Goal: Information Seeking & Learning: Find specific fact

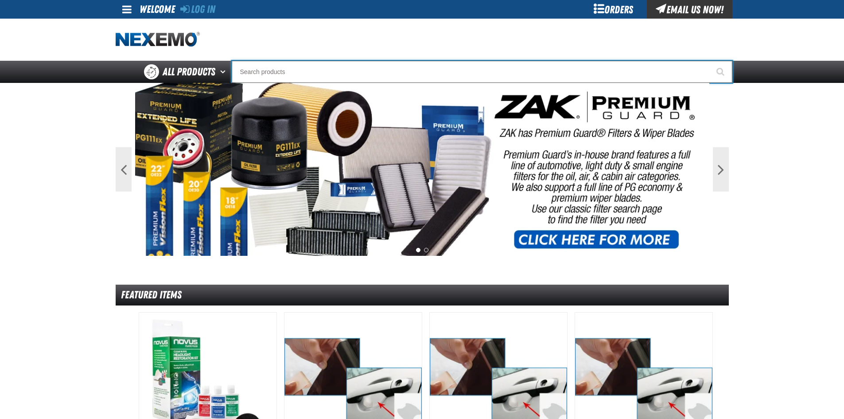
click at [268, 73] on input "Search" at bounding box center [482, 72] width 501 height 22
type input "ke"
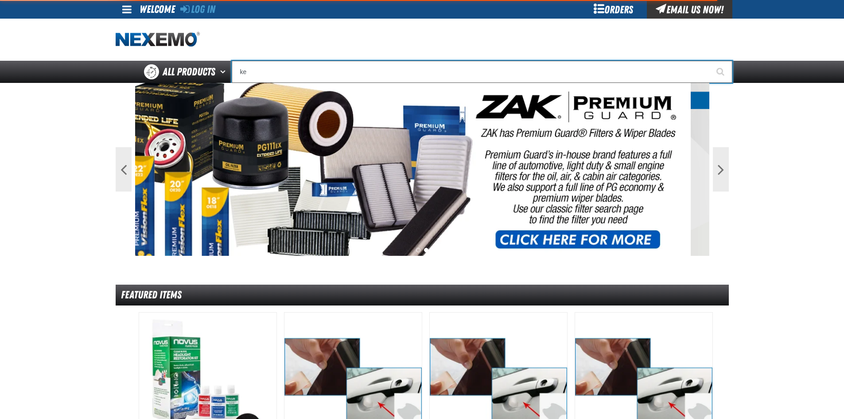
type input "[PERSON_NAME]"
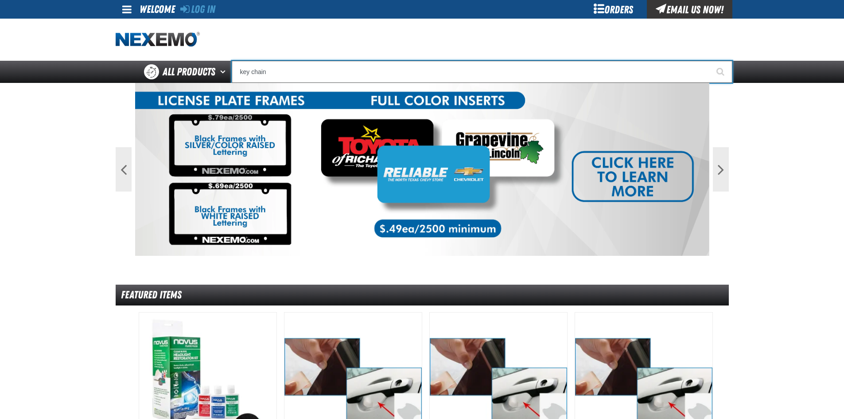
type input "key chain"
click at [710, 61] on button "Start Searching" at bounding box center [721, 72] width 22 height 22
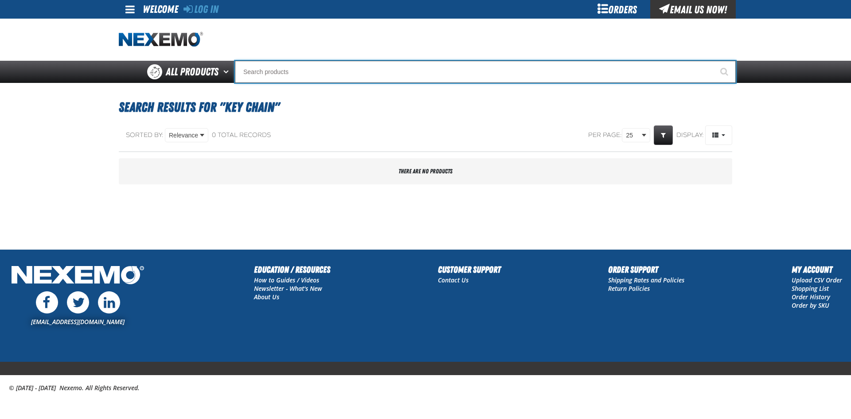
click at [268, 73] on input "Search" at bounding box center [485, 72] width 501 height 22
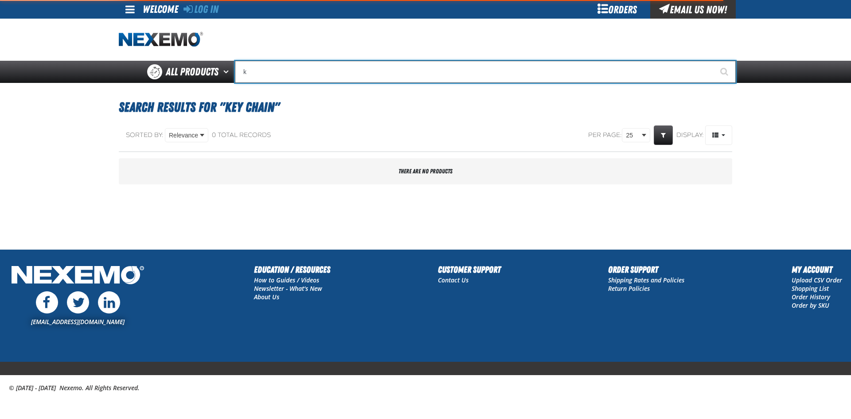
type input "ke"
type input "[PERSON_NAME]"
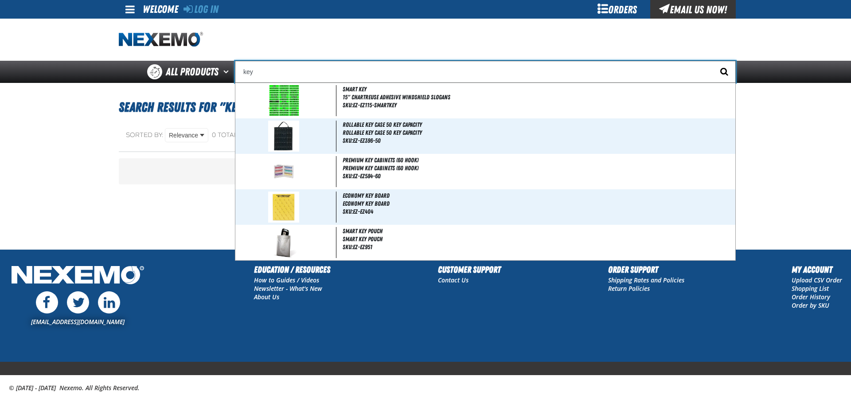
type input "key"
click at [721, 70] on span "Start Searching" at bounding box center [724, 71] width 8 height 8
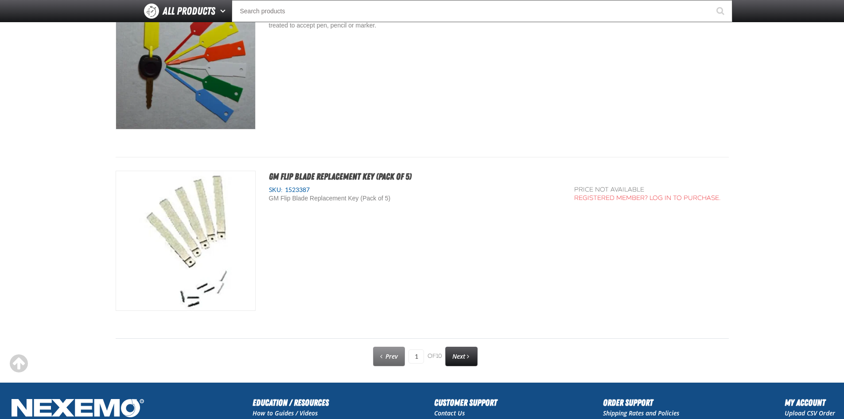
scroll to position [4475, 0]
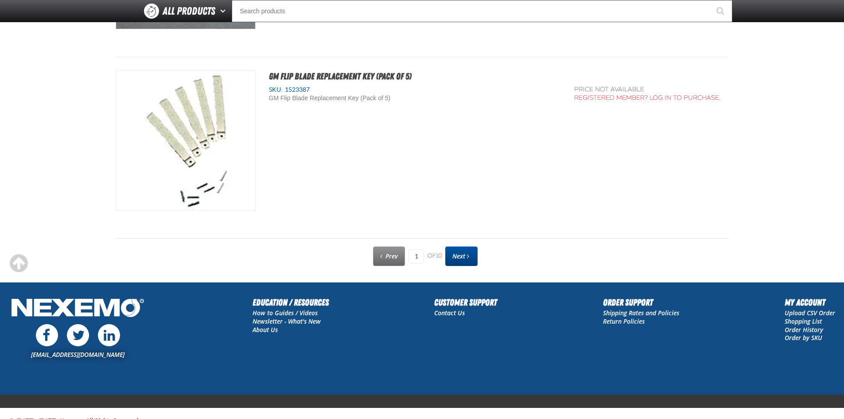
click at [464, 255] on span "Next" at bounding box center [458, 256] width 13 height 8
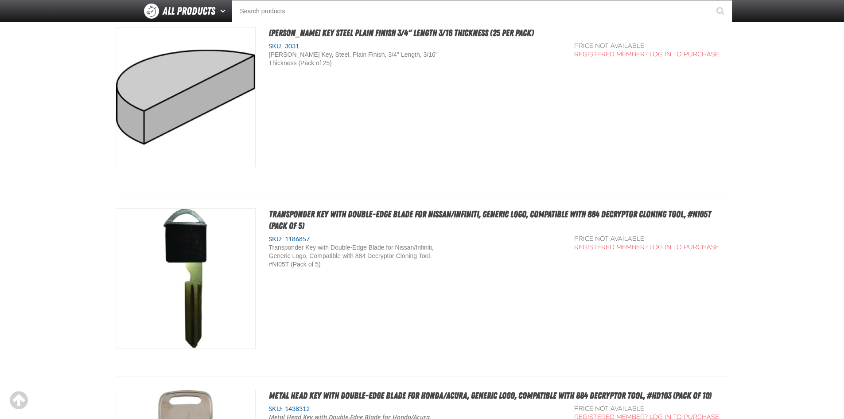
scroll to position [3048, 0]
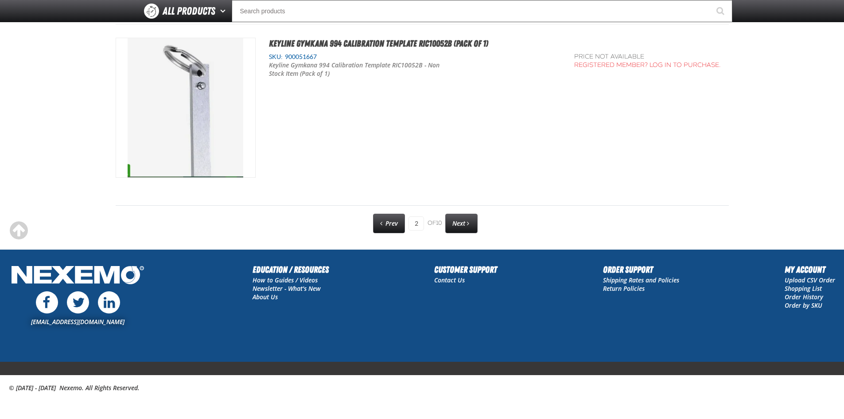
click at [468, 218] on link "Next" at bounding box center [461, 223] width 32 height 19
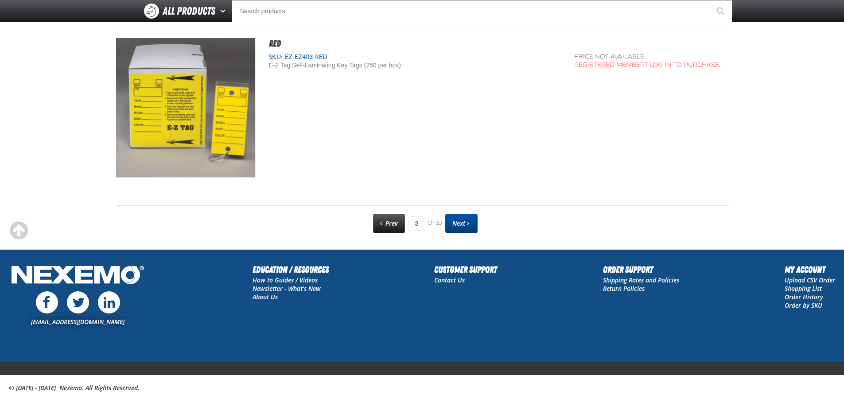
click at [458, 228] on link "Next" at bounding box center [461, 223] width 32 height 19
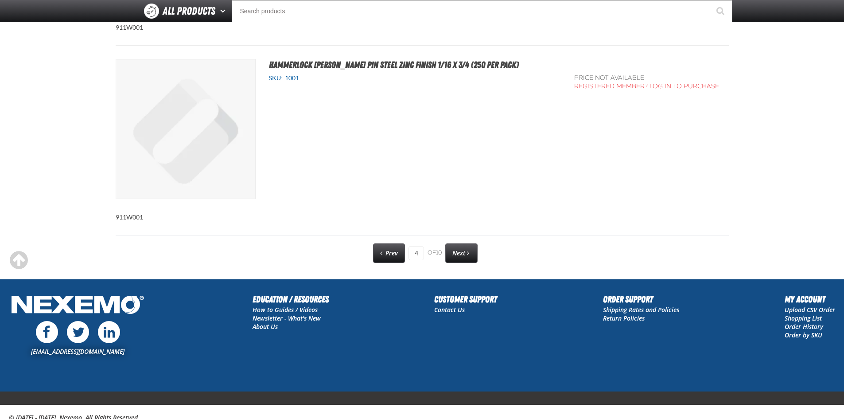
scroll to position [4549, 0]
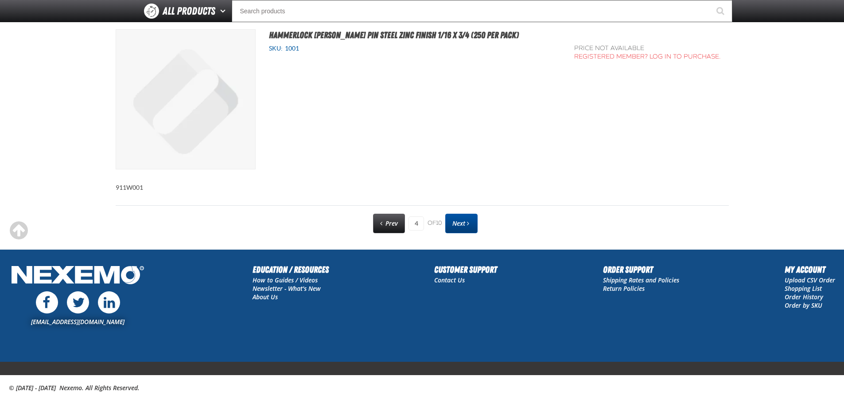
click at [468, 219] on link "Next" at bounding box center [461, 223] width 32 height 19
type input "5"
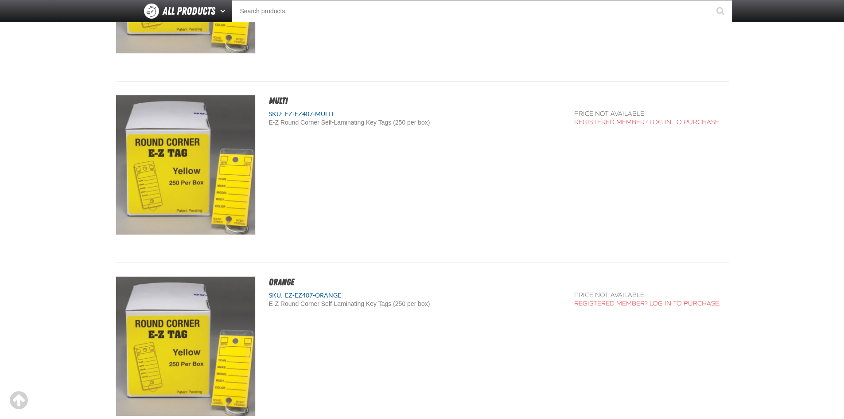
scroll to position [3857, 0]
